Goal: Task Accomplishment & Management: Use online tool/utility

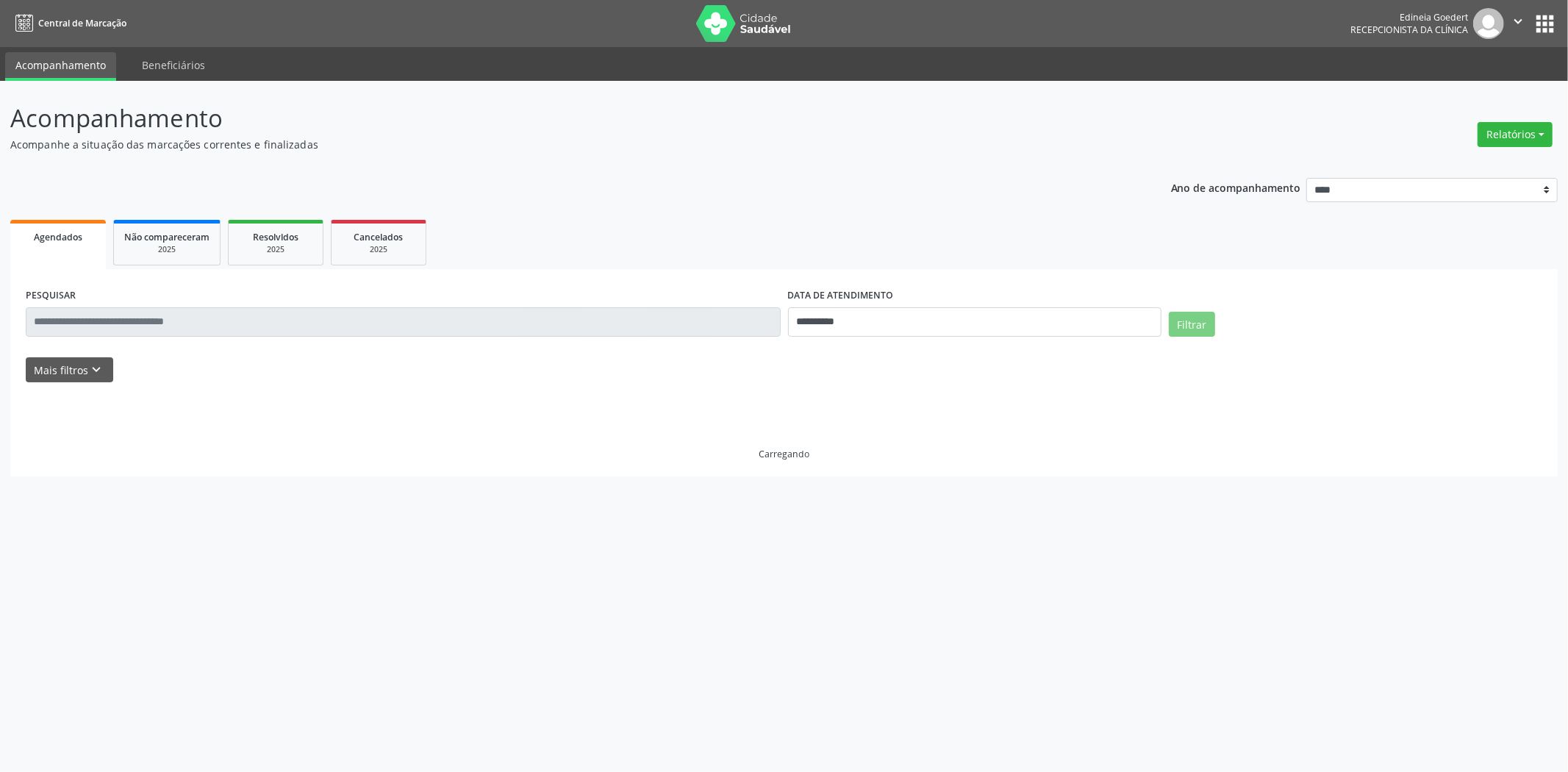
click at [1495, 131] on button "Relatórios" at bounding box center [1515, 135] width 75 height 25
click at [1460, 157] on link "Agendamentos" at bounding box center [1474, 165] width 158 height 20
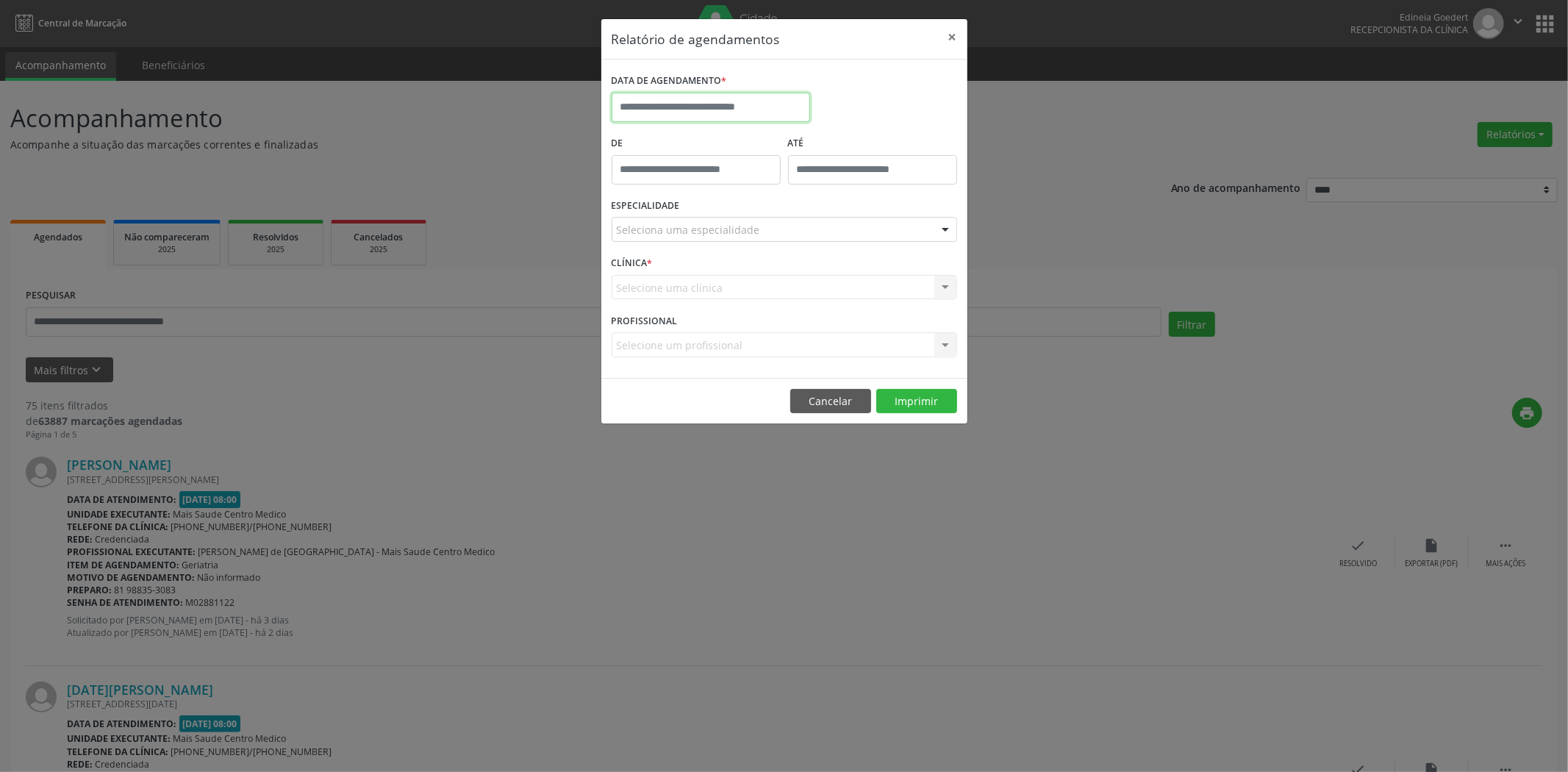
click at [760, 108] on input "text" at bounding box center [710, 107] width 198 height 30
click at [660, 275] on span "18" at bounding box center [660, 273] width 29 height 29
type input "**********"
click at [919, 395] on button "Imprimir" at bounding box center [917, 402] width 81 height 25
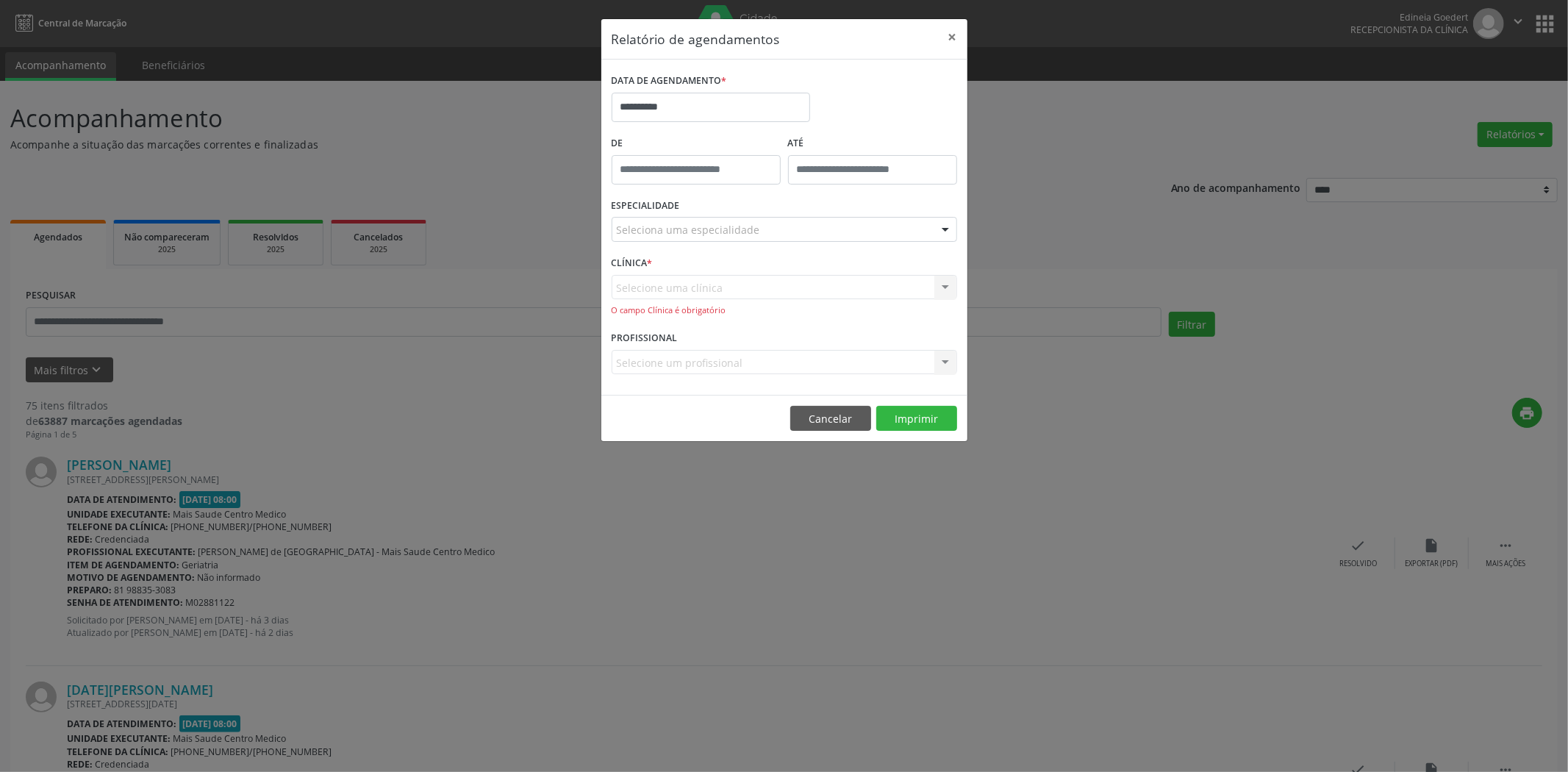
click at [784, 224] on div "Seleciona uma especialidade" at bounding box center [784, 229] width 346 height 25
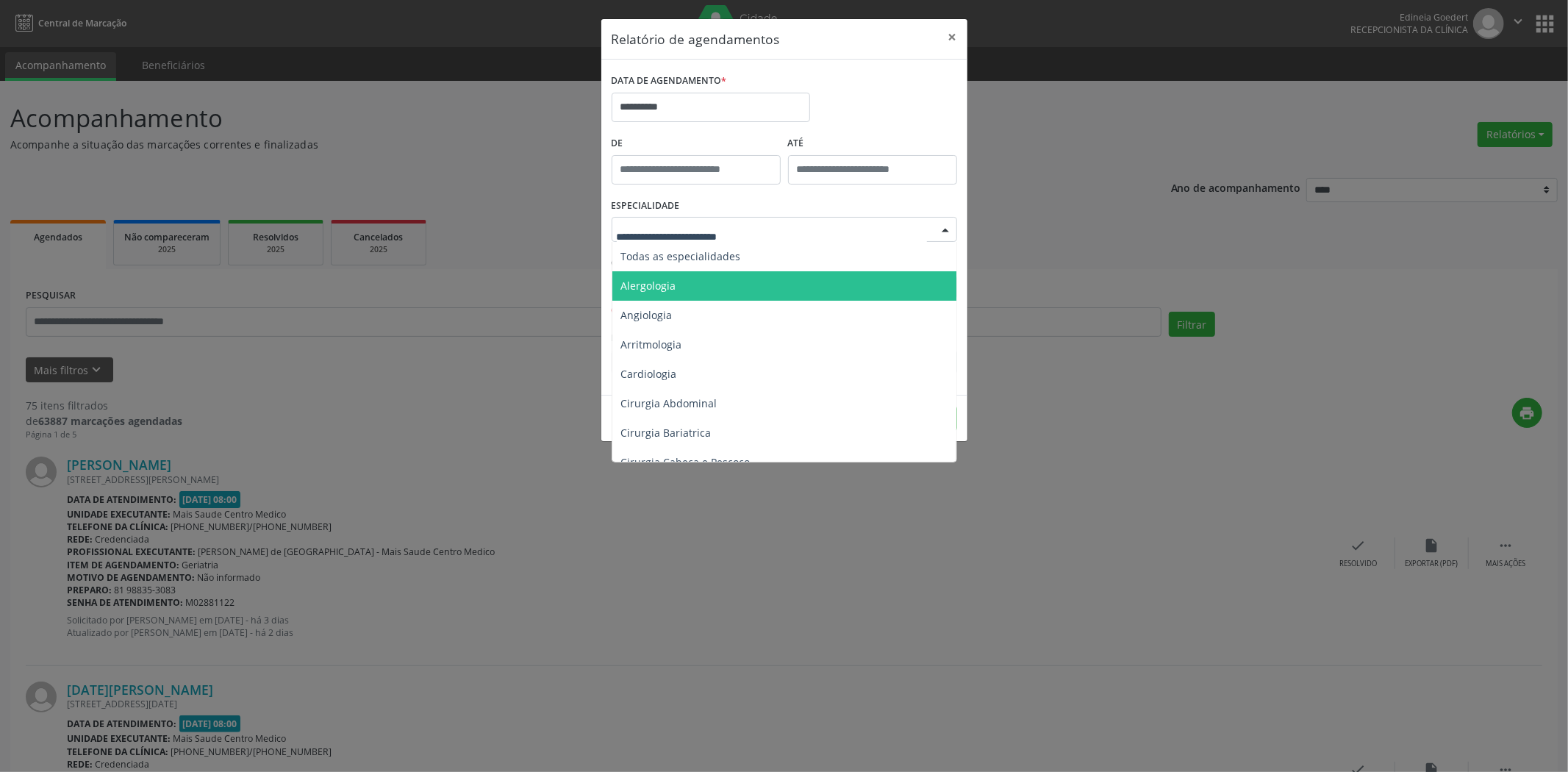
click at [742, 276] on span "Alergologia" at bounding box center [785, 286] width 347 height 30
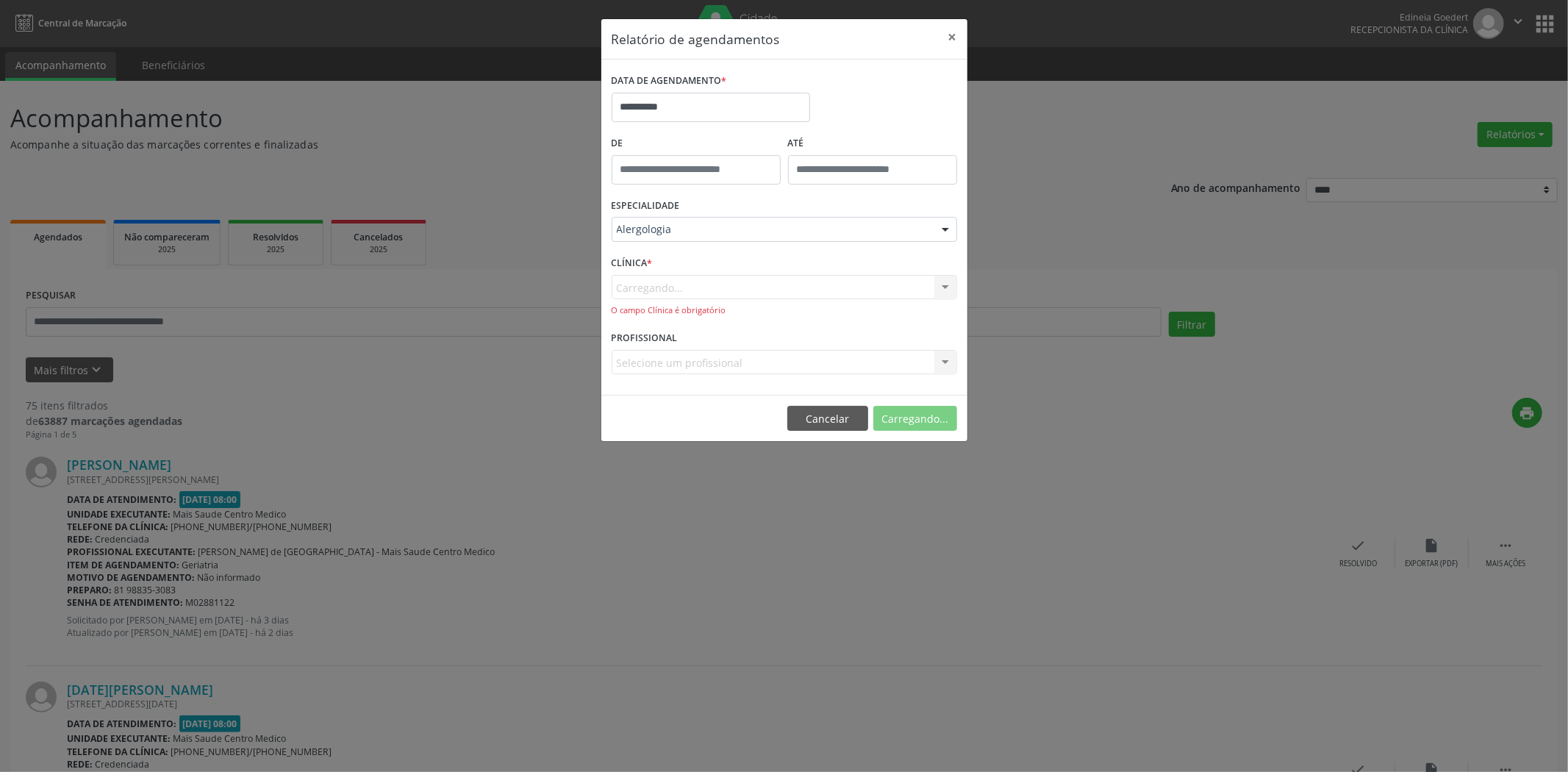
click at [758, 221] on div "Alergologia" at bounding box center [784, 229] width 346 height 25
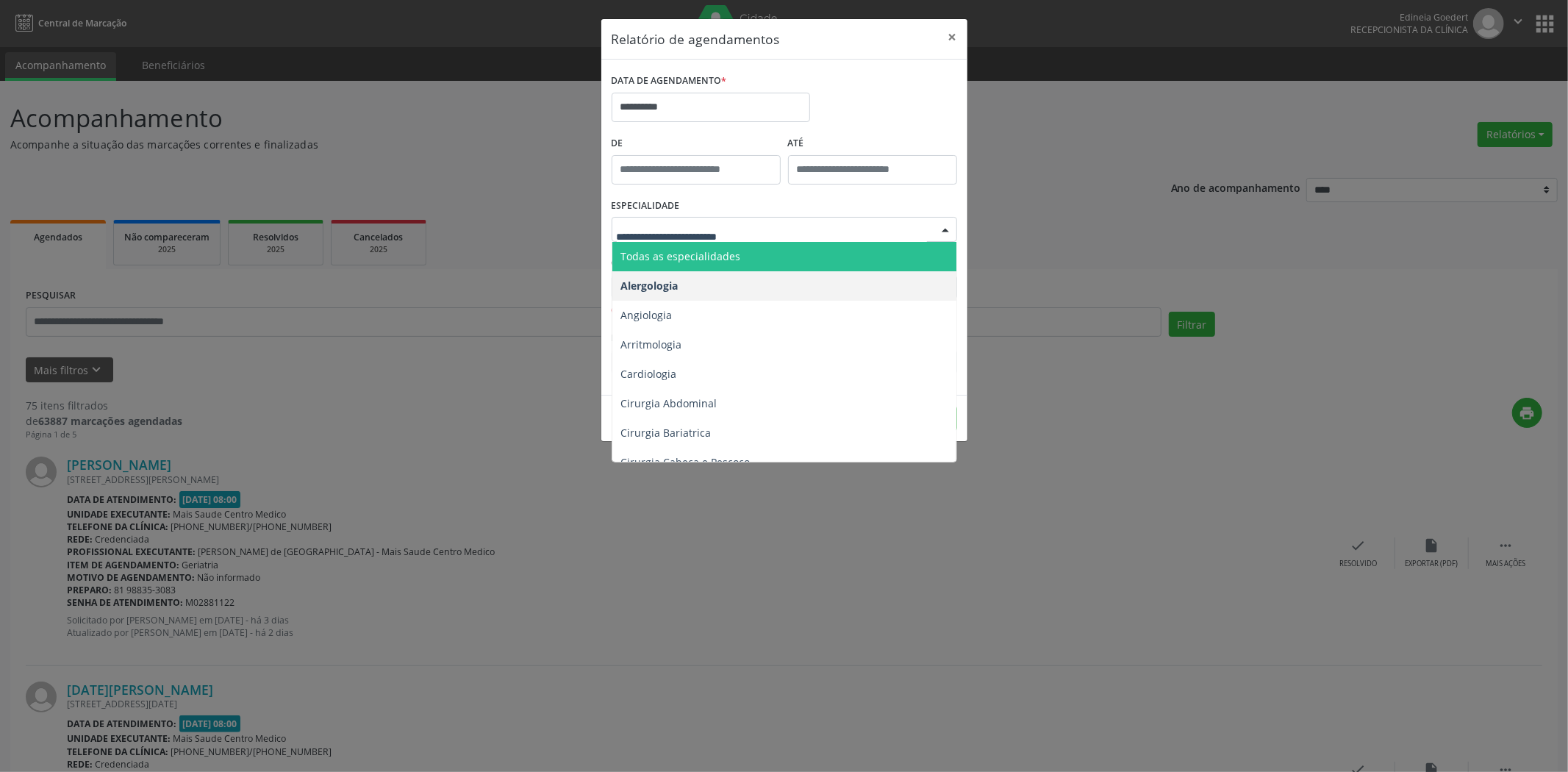
click at [753, 252] on span "Todas as especialidades" at bounding box center [785, 256] width 347 height 30
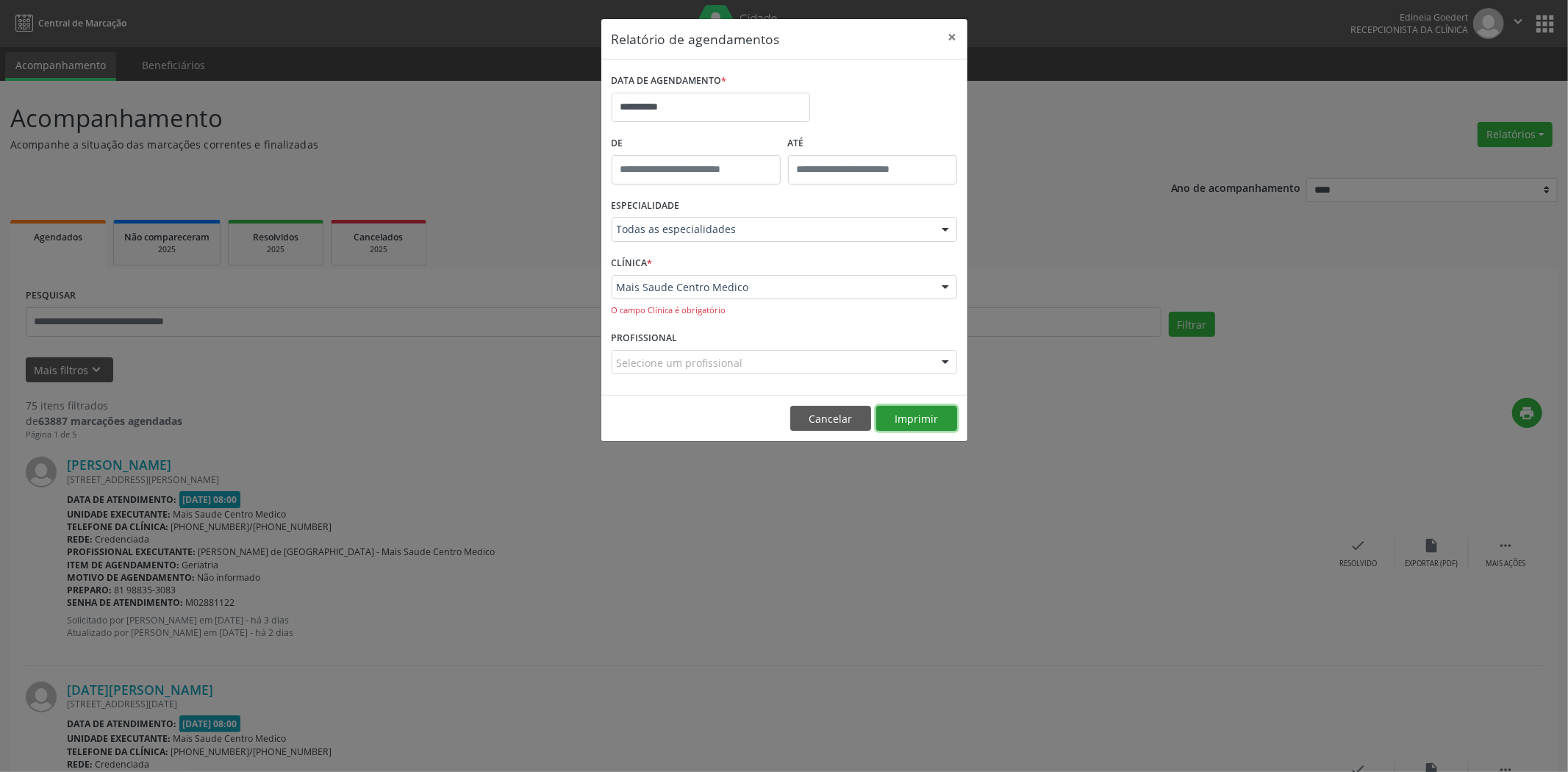
click at [935, 422] on button "Imprimir" at bounding box center [917, 418] width 81 height 25
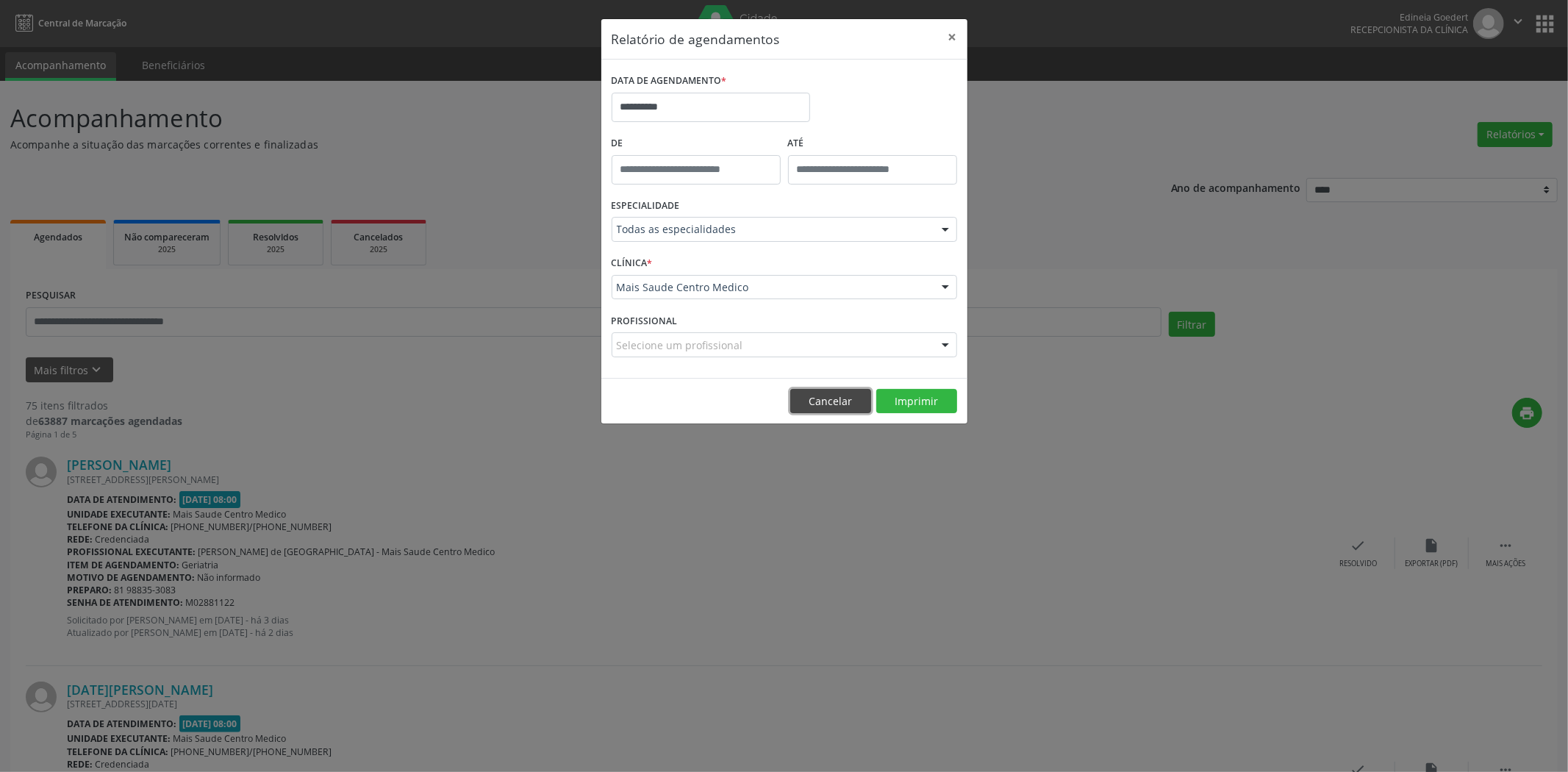
click at [842, 408] on button "Cancelar" at bounding box center [831, 402] width 81 height 25
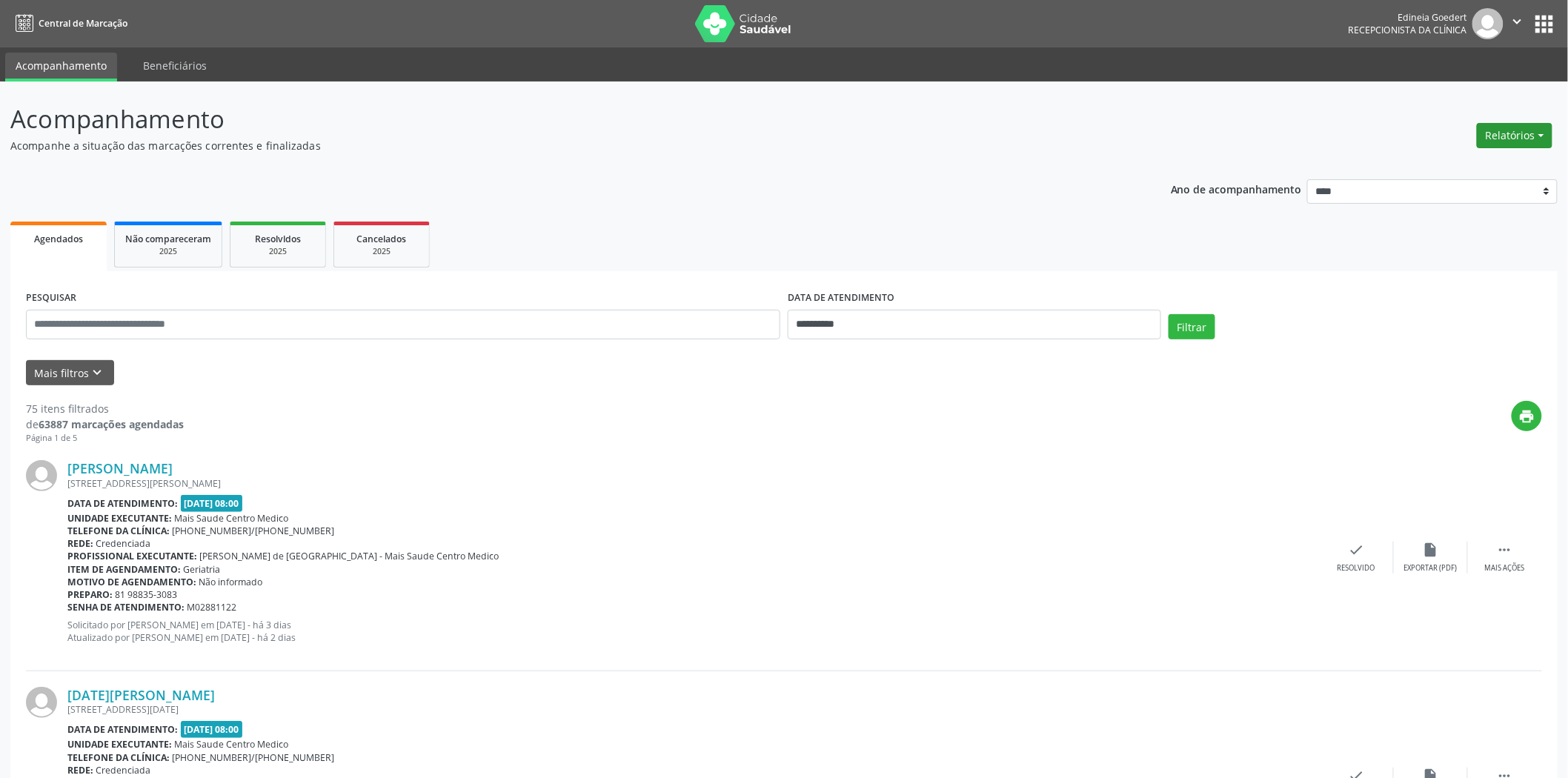
click at [1513, 136] on button "Relatórios" at bounding box center [1514, 136] width 76 height 26
click at [1499, 167] on link "Agendamentos" at bounding box center [1472, 167] width 159 height 20
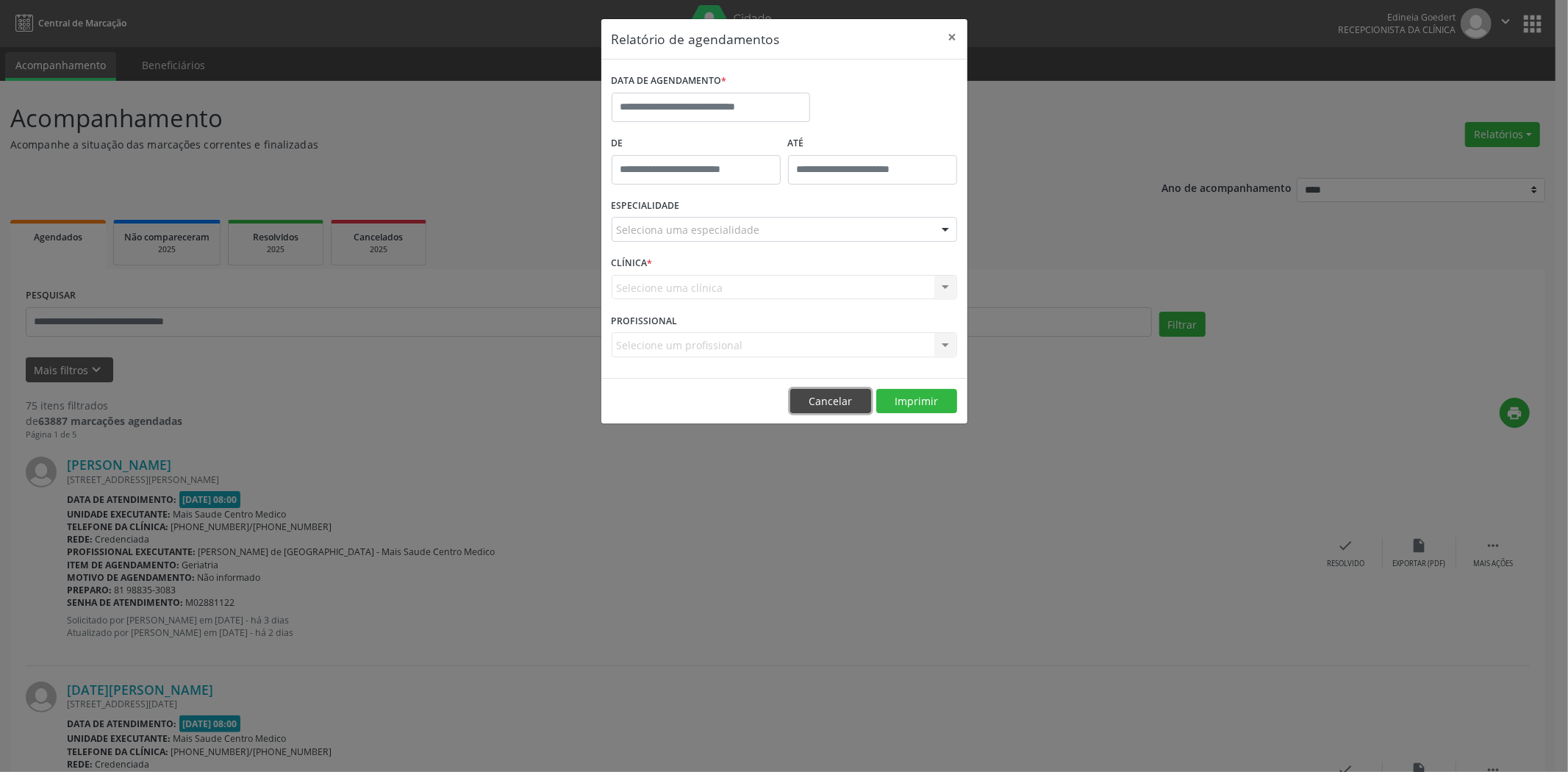
click at [822, 398] on button "Cancelar" at bounding box center [831, 402] width 81 height 25
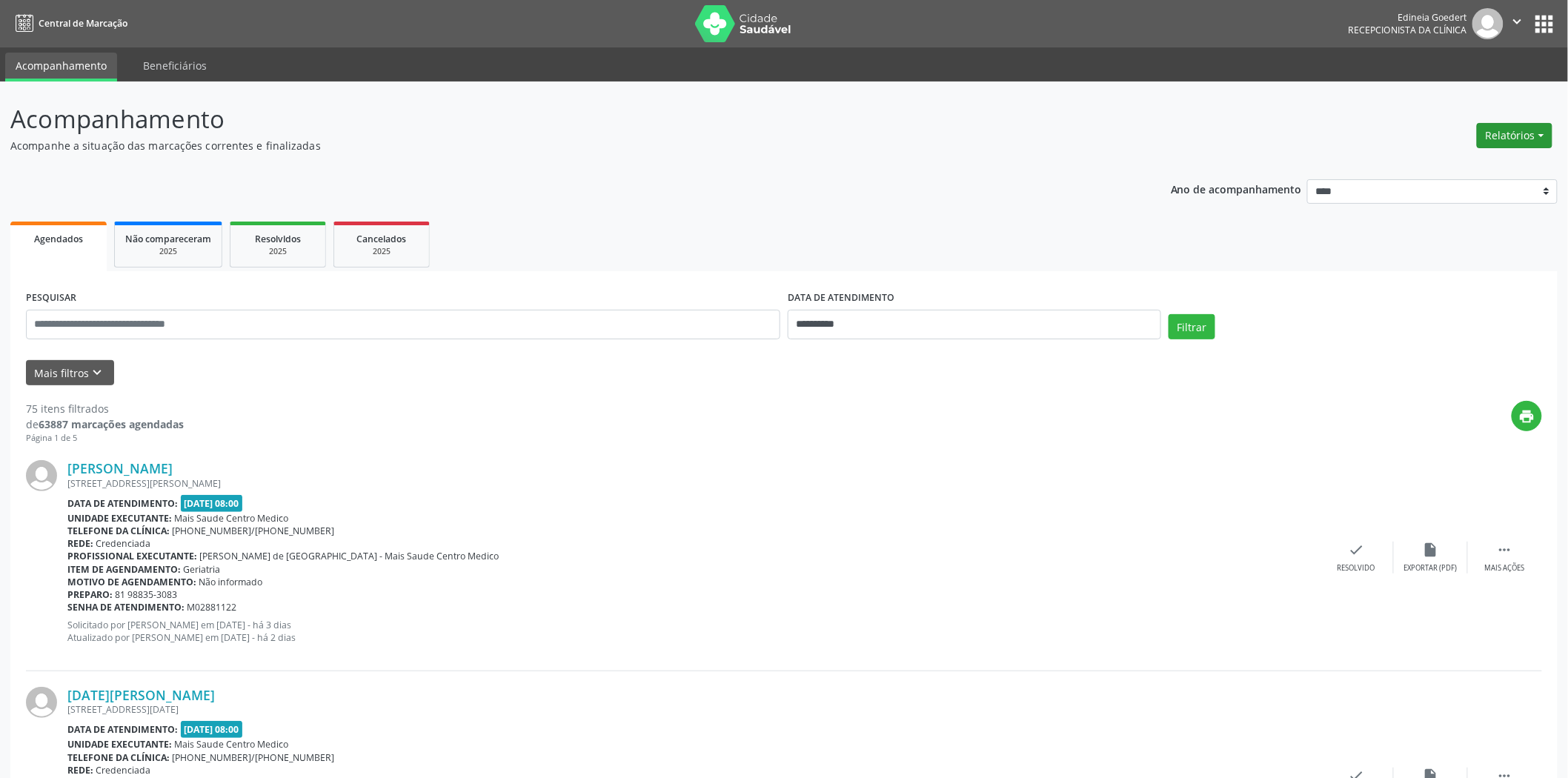
drag, startPoint x: 1500, startPoint y: 136, endPoint x: 1493, endPoint y: 145, distance: 11.4
click at [1501, 136] on button "Relatórios" at bounding box center [1514, 136] width 76 height 26
click at [1482, 163] on link "Agendamentos" at bounding box center [1472, 167] width 159 height 20
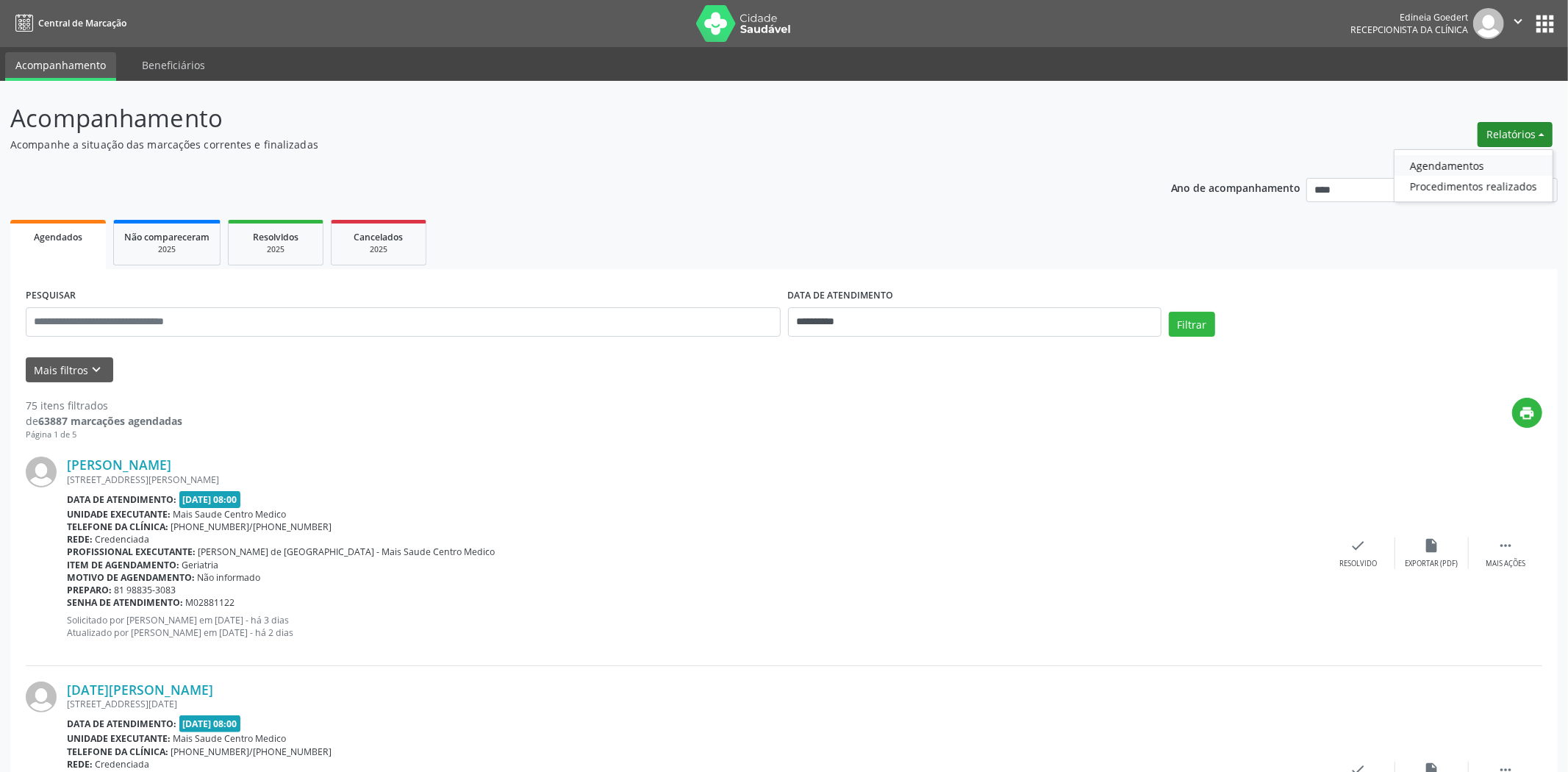
select select "*"
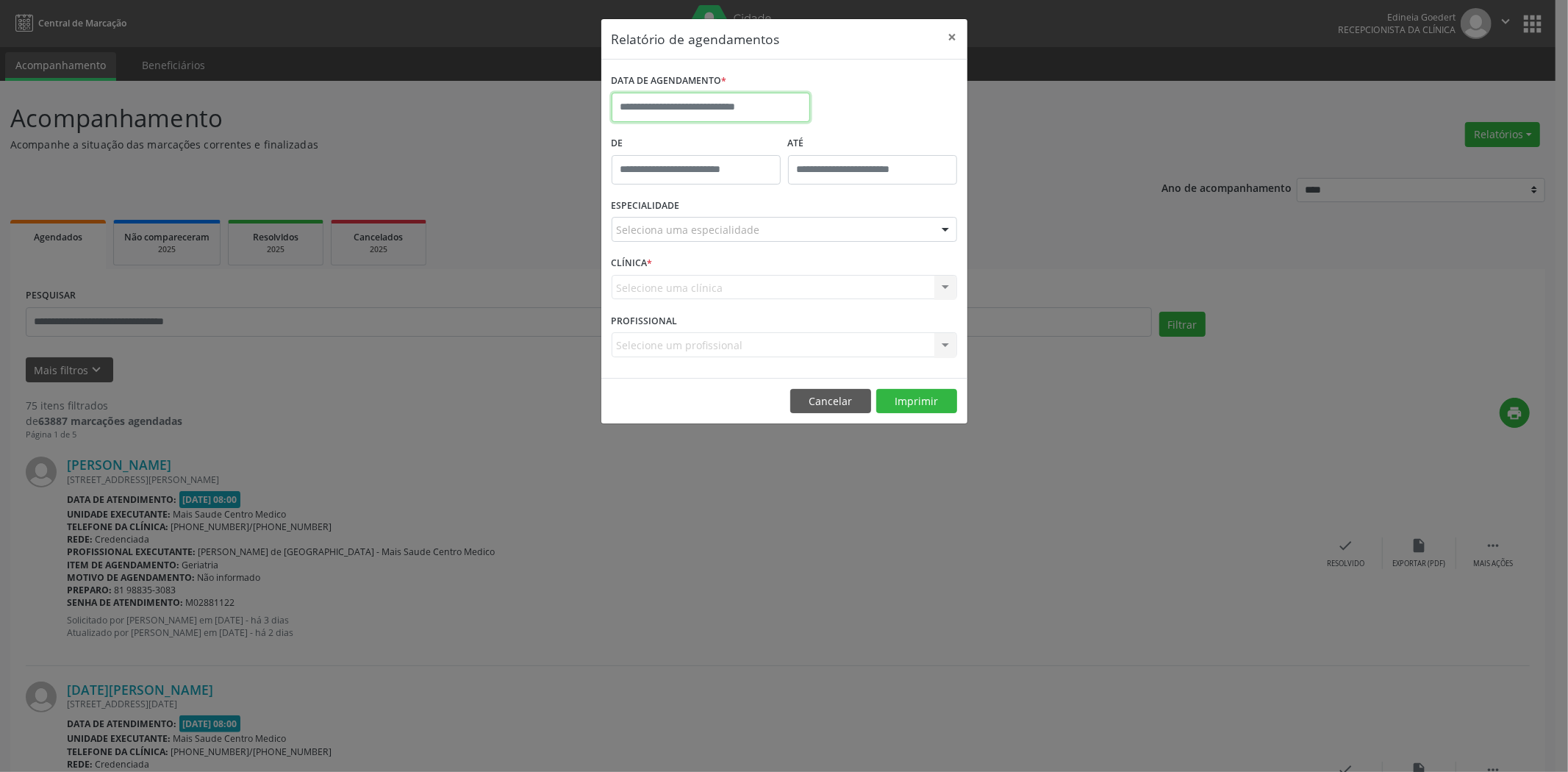
click at [780, 95] on input "text" at bounding box center [710, 107] width 198 height 30
click at [671, 262] on span "18" at bounding box center [660, 273] width 29 height 29
type input "**********"
click at [854, 396] on button "Cancelar" at bounding box center [831, 402] width 81 height 25
